Goal: Register for event/course

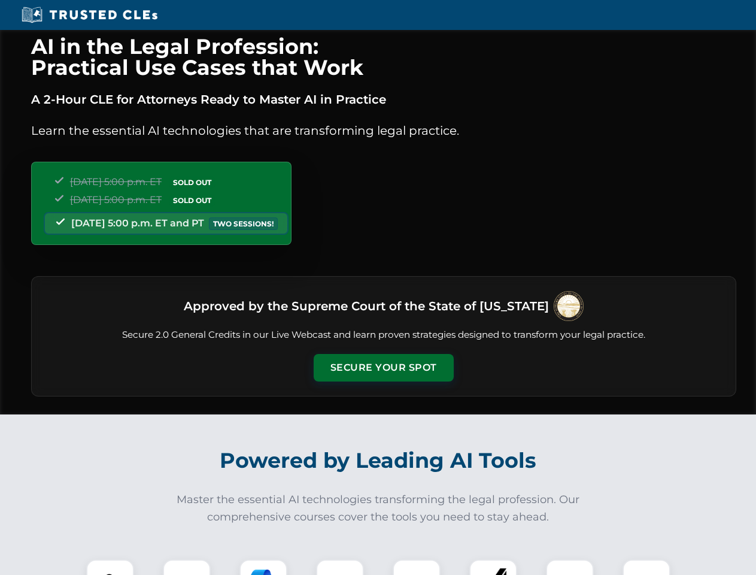
click at [383, 368] on button "Secure Your Spot" at bounding box center [384, 368] width 140 height 28
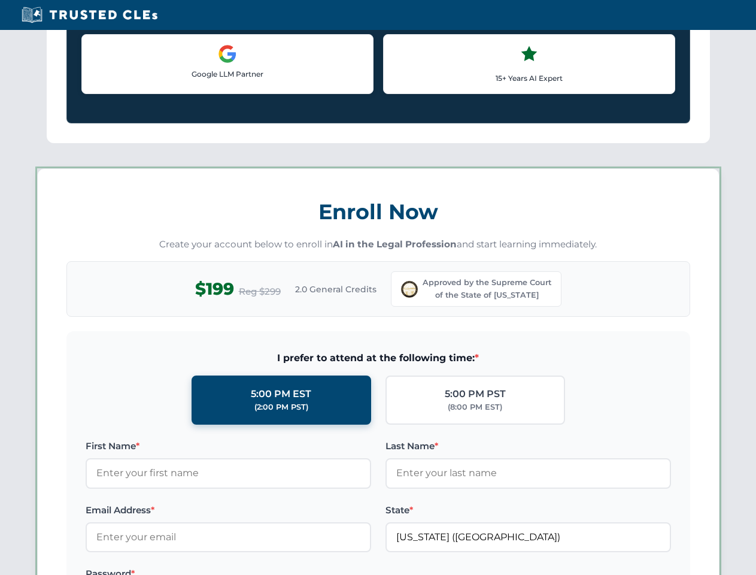
click at [187, 567] on label "Password *" at bounding box center [229, 573] width 286 height 14
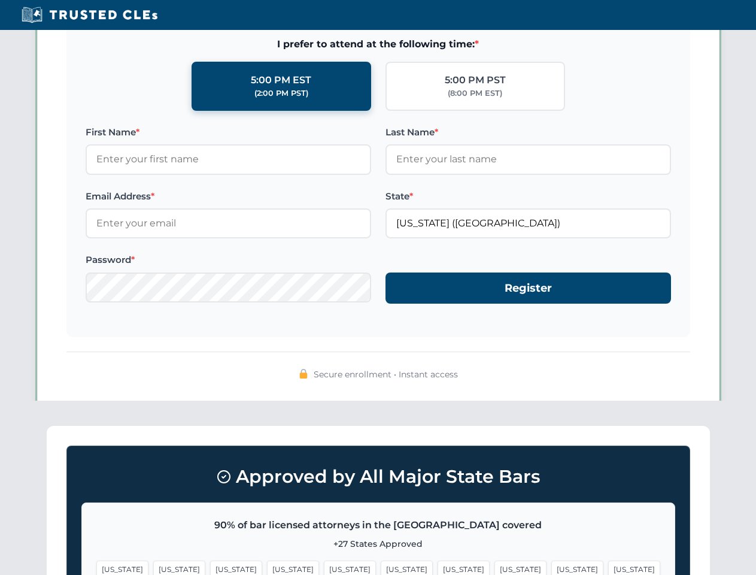
click at [438, 567] on span "[US_STATE]" at bounding box center [464, 568] width 52 height 17
click at [551, 567] on span "[US_STATE]" at bounding box center [577, 568] width 52 height 17
